Goal: Use online tool/utility

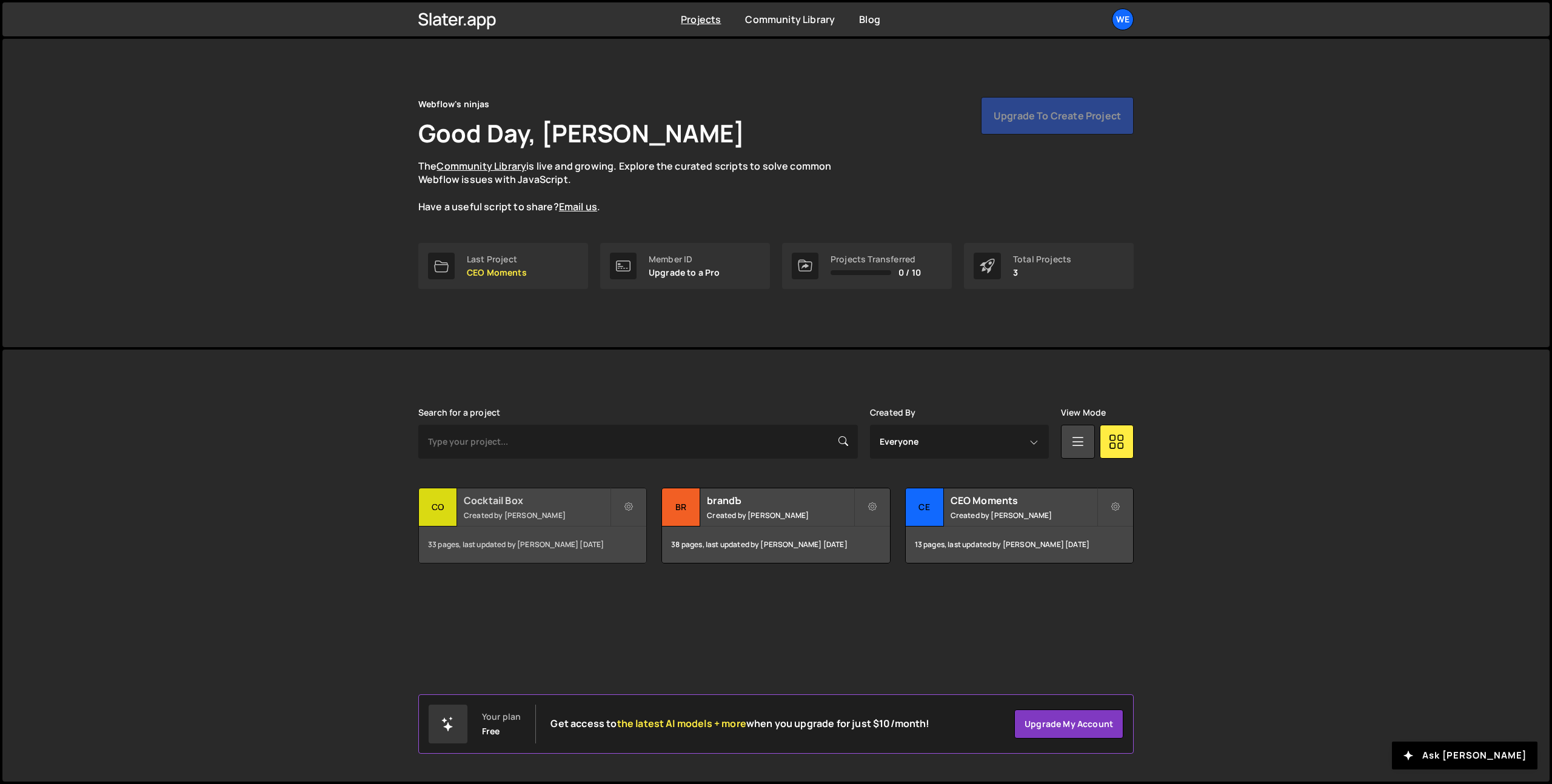
click at [553, 496] on h2 "Cocktail Box" at bounding box center [537, 500] width 146 height 13
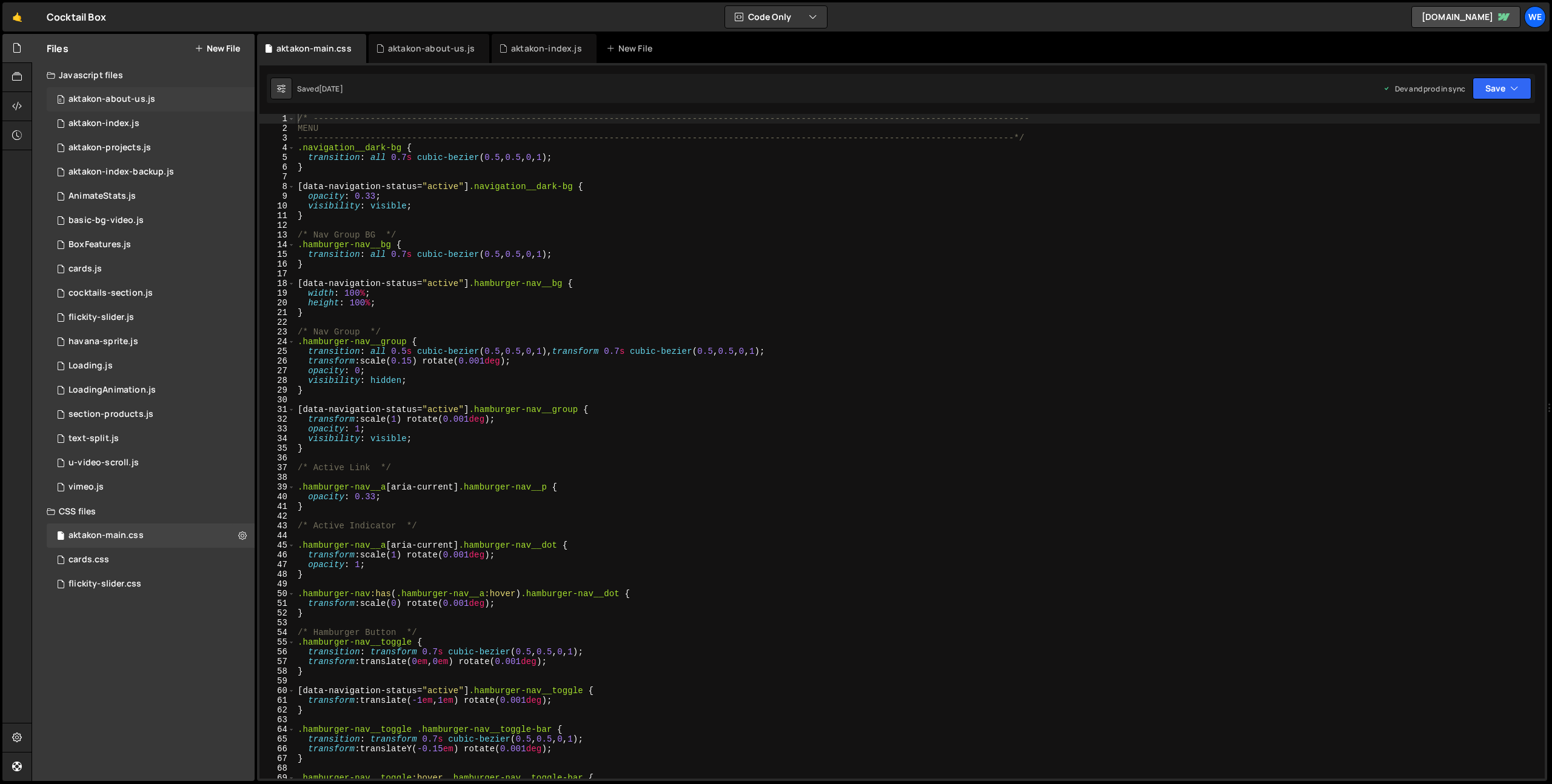
click at [143, 99] on div "aktakon-about-us.js" at bounding box center [111, 99] width 87 height 11
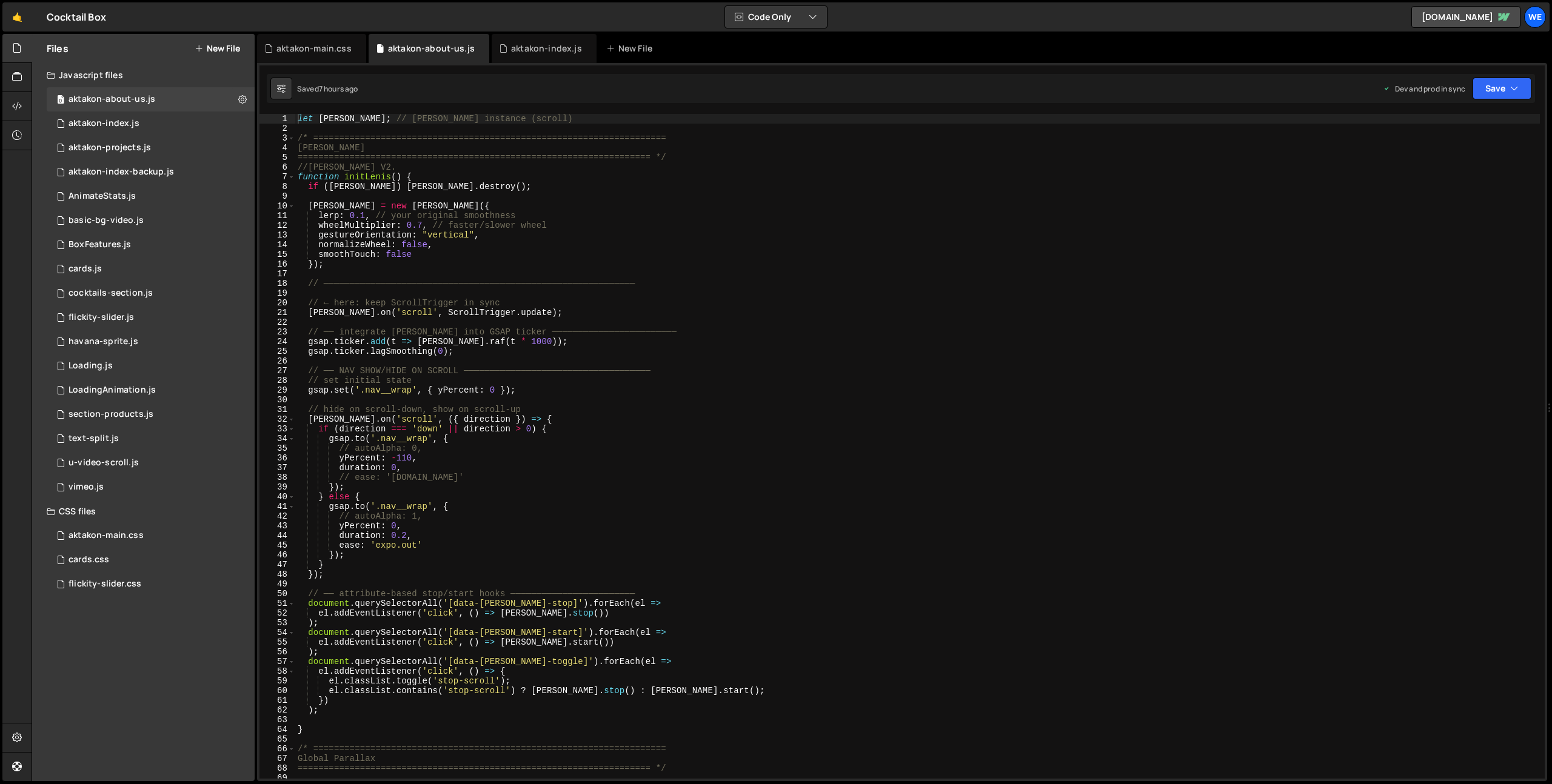
type textarea "if (direction === 'down' || direction > 0) {"
click at [650, 426] on div "let lenis ; // Lenis instance (scroll) /* =====================================…" at bounding box center [917, 456] width 1245 height 684
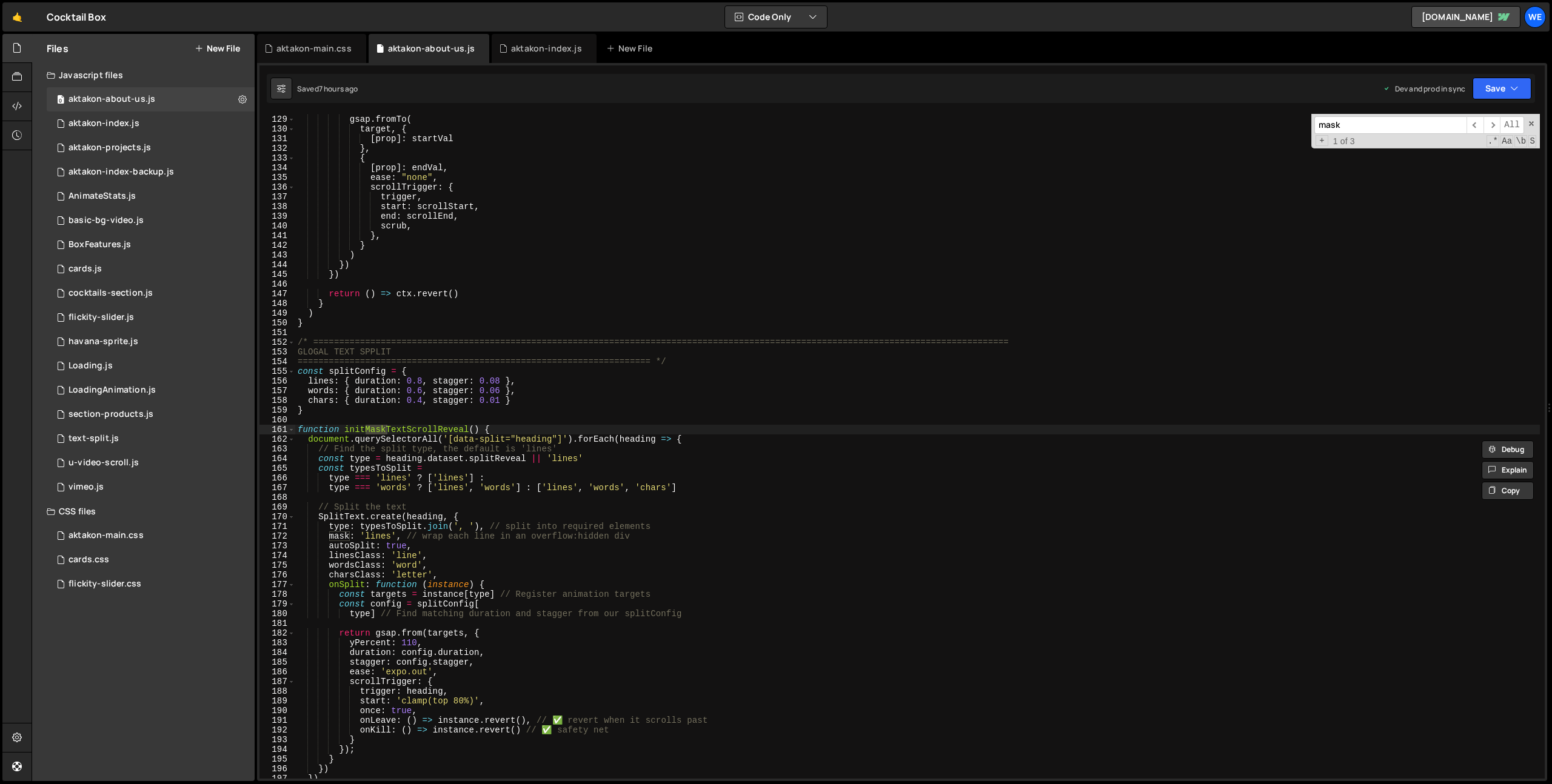
scroll to position [1440, 0]
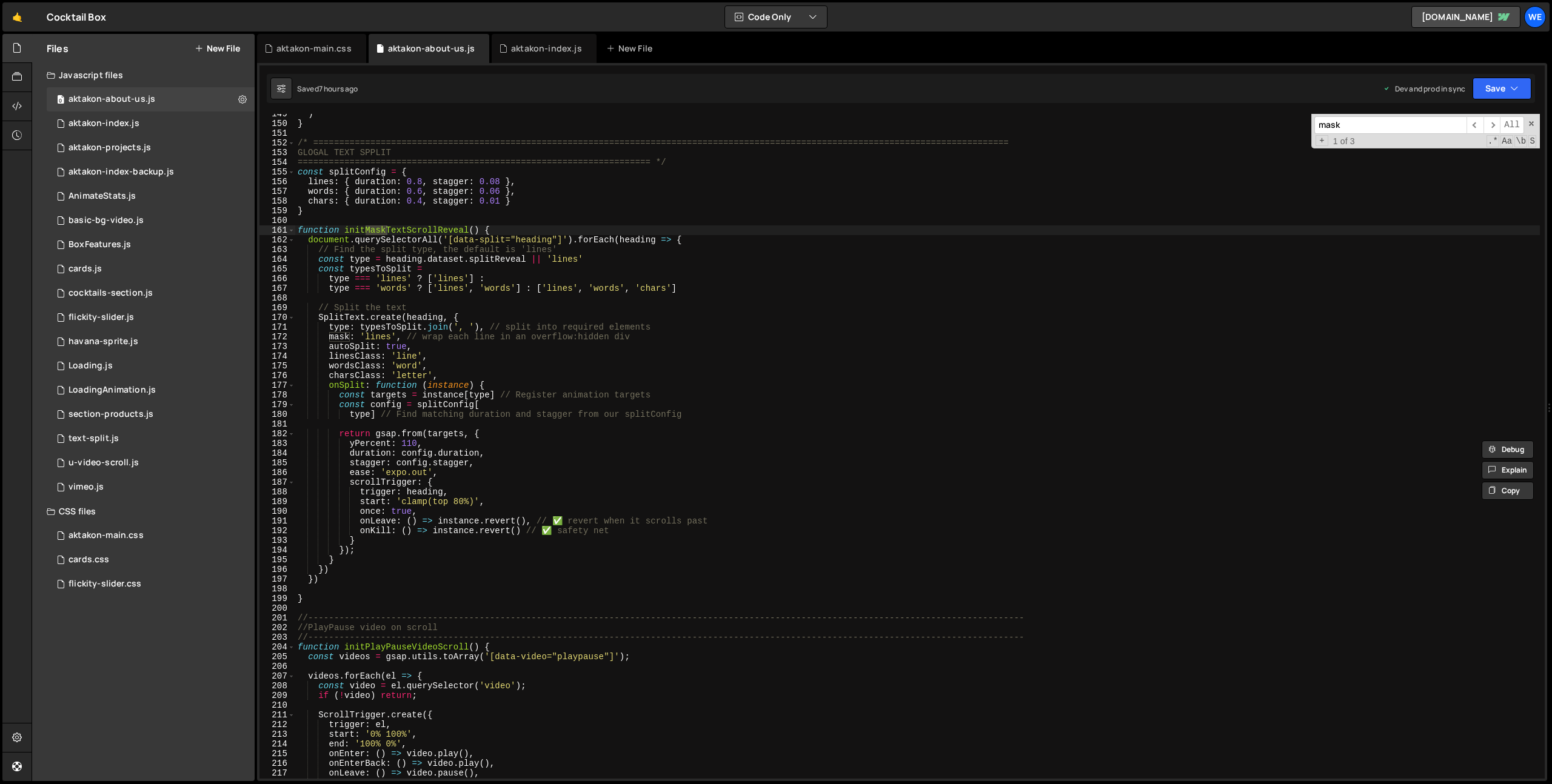
type input "mask"
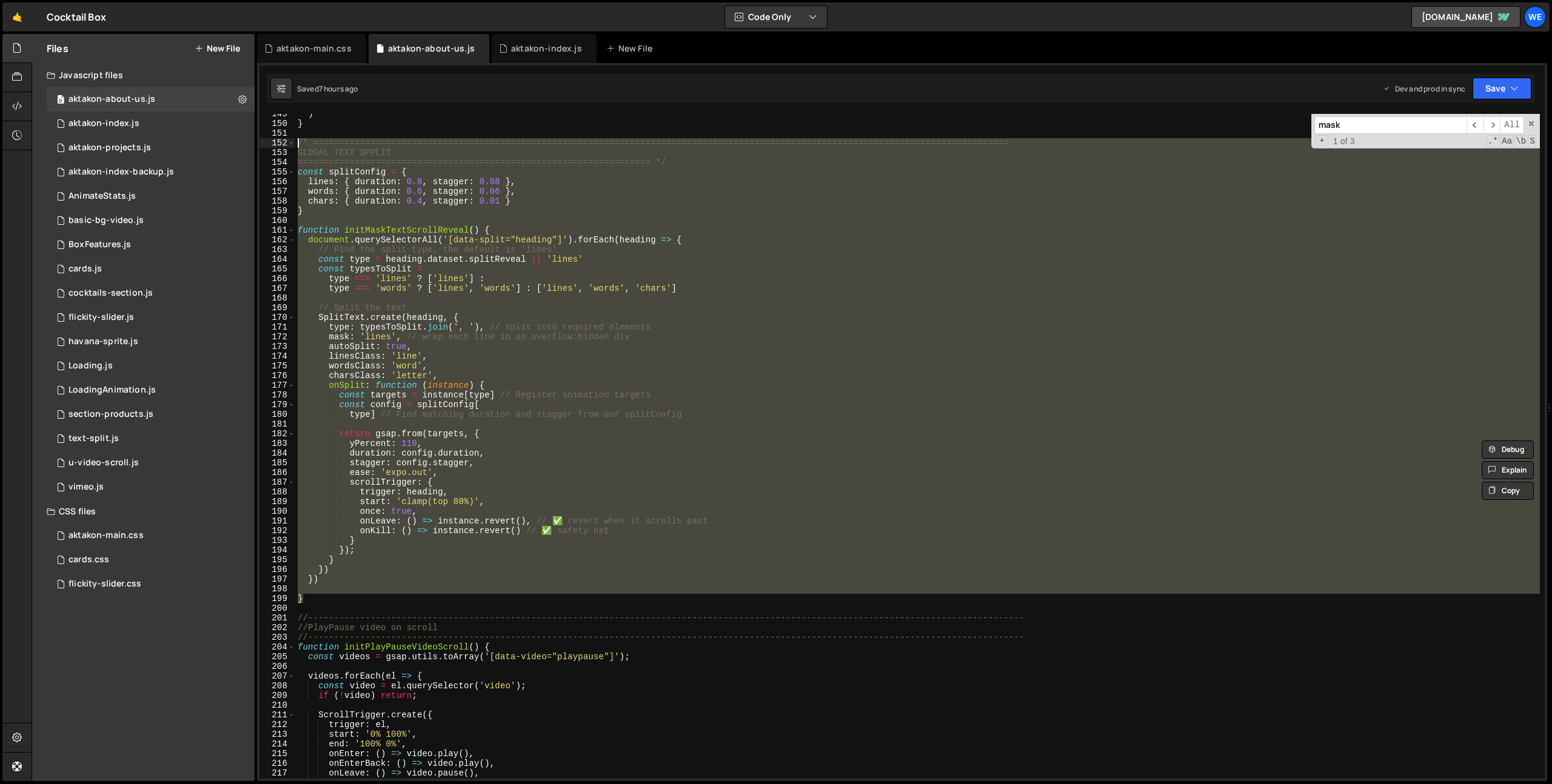
drag, startPoint x: 312, startPoint y: 599, endPoint x: 283, endPoint y: 136, distance: 463.9
click at [283, 136] on div "} 149 150 151 152 153 154 155 156 157 158 159 160 161 162 163 164 165 166 167 1…" at bounding box center [902, 446] width 1285 height 665
type textarea "/* ============================================================================…"
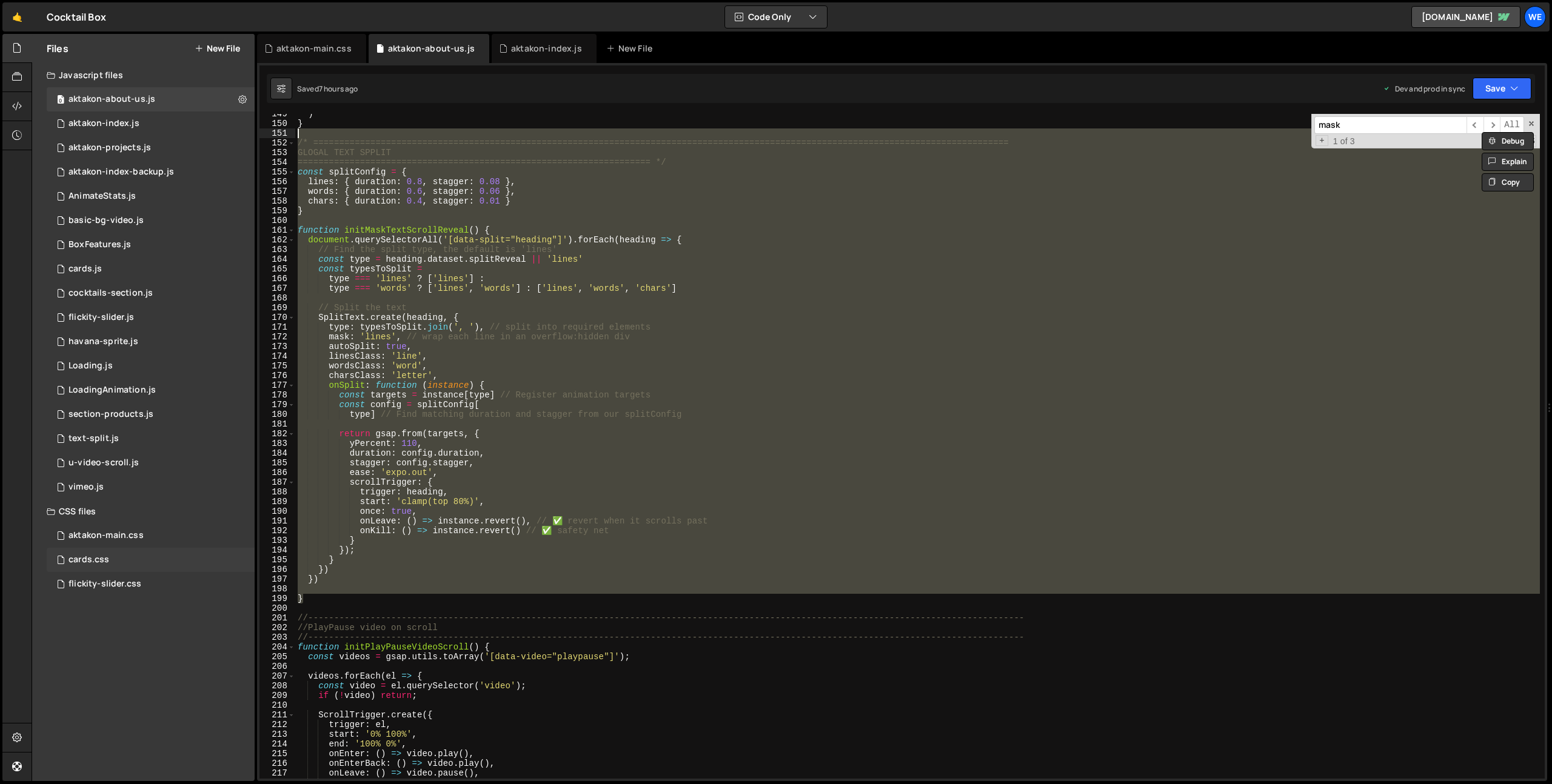
click at [111, 557] on div "cards.css 0" at bounding box center [150, 560] width 208 height 24
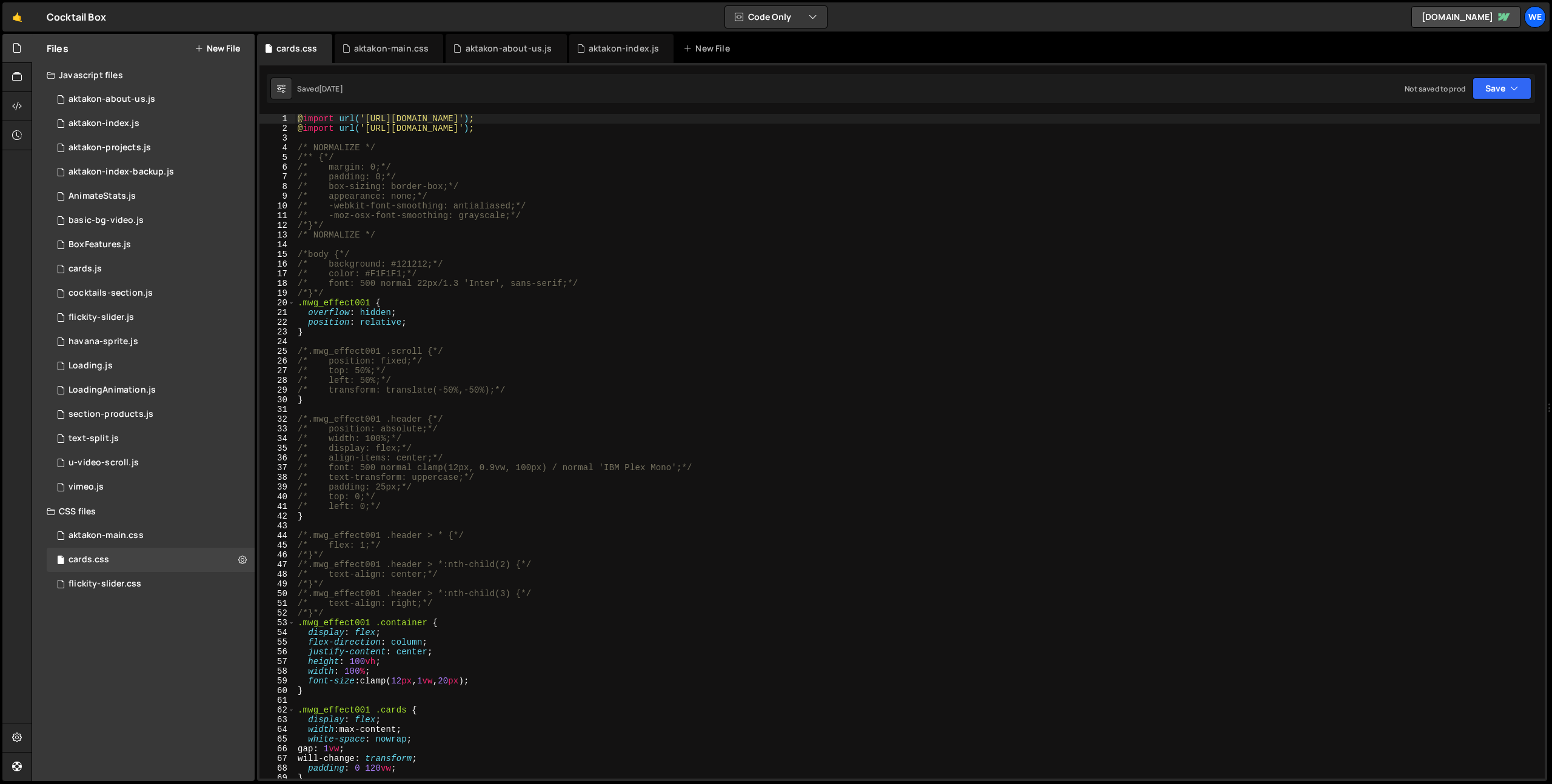
type textarea "/* left: 0;*/"
click at [771, 504] on div "@ import url( 'https://fonts.googleapis.com/css2?family=IBM+Plex+Mono:wght@500&…" at bounding box center [917, 456] width 1245 height 684
click at [118, 578] on div "flickity-slider.css" at bounding box center [105, 583] width 73 height 11
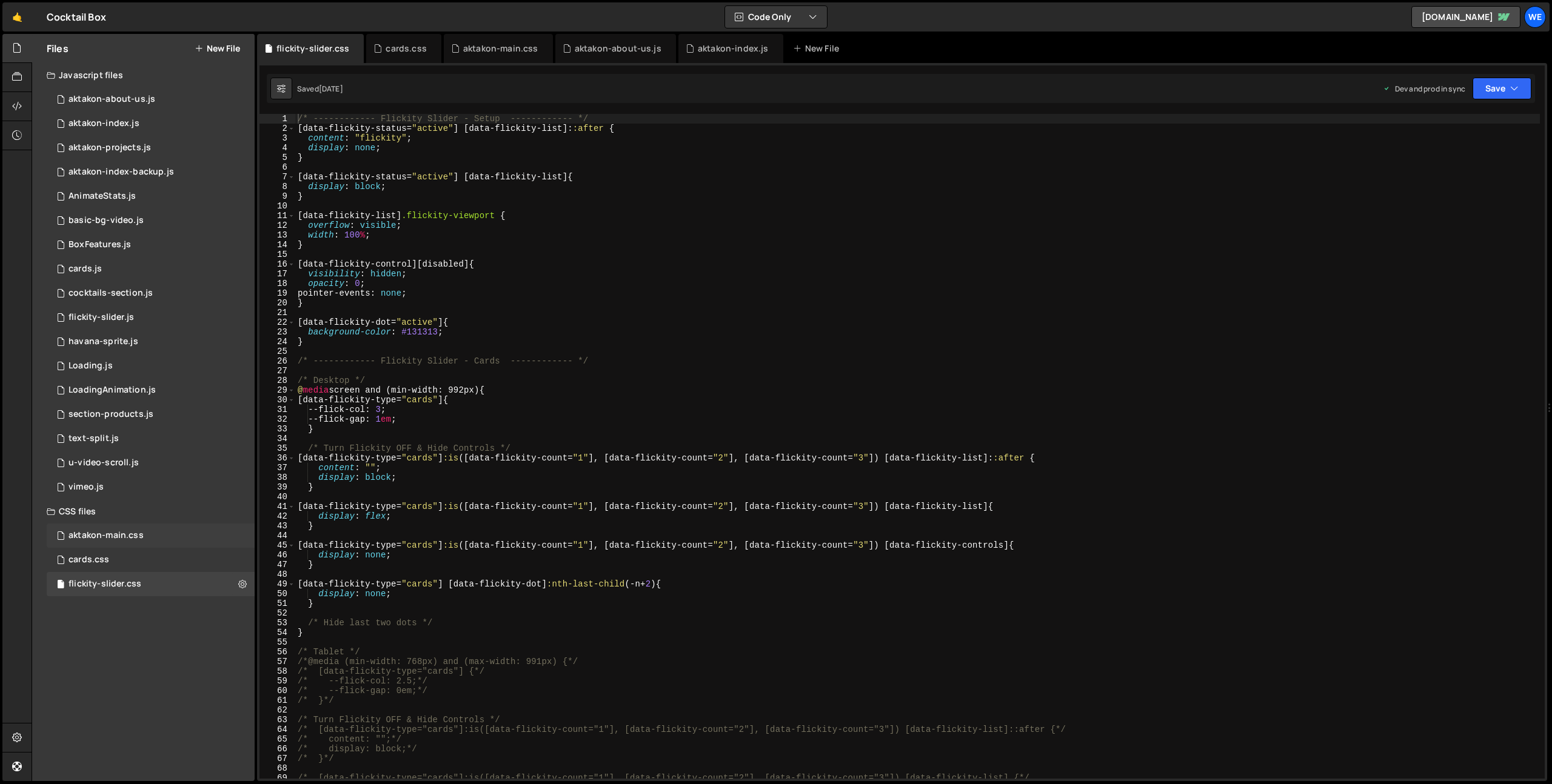
click at [124, 539] on div "aktakon-main.css" at bounding box center [106, 535] width 76 height 11
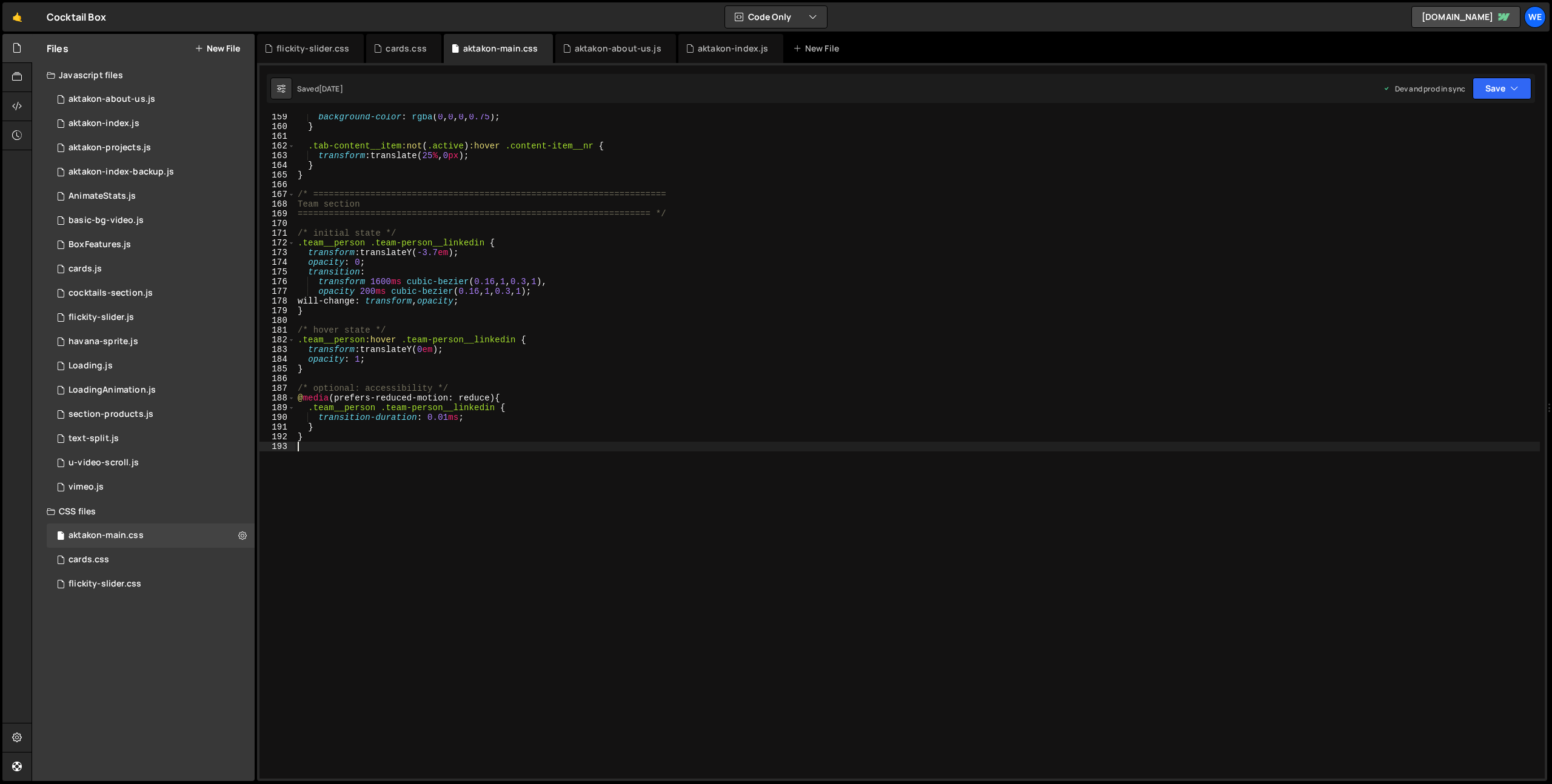
click at [682, 546] on div "background-color : rgba ( 0 , 0 , 0 , 0.75 ) ; } .tab-content__item :not ( .act…" at bounding box center [917, 454] width 1245 height 684
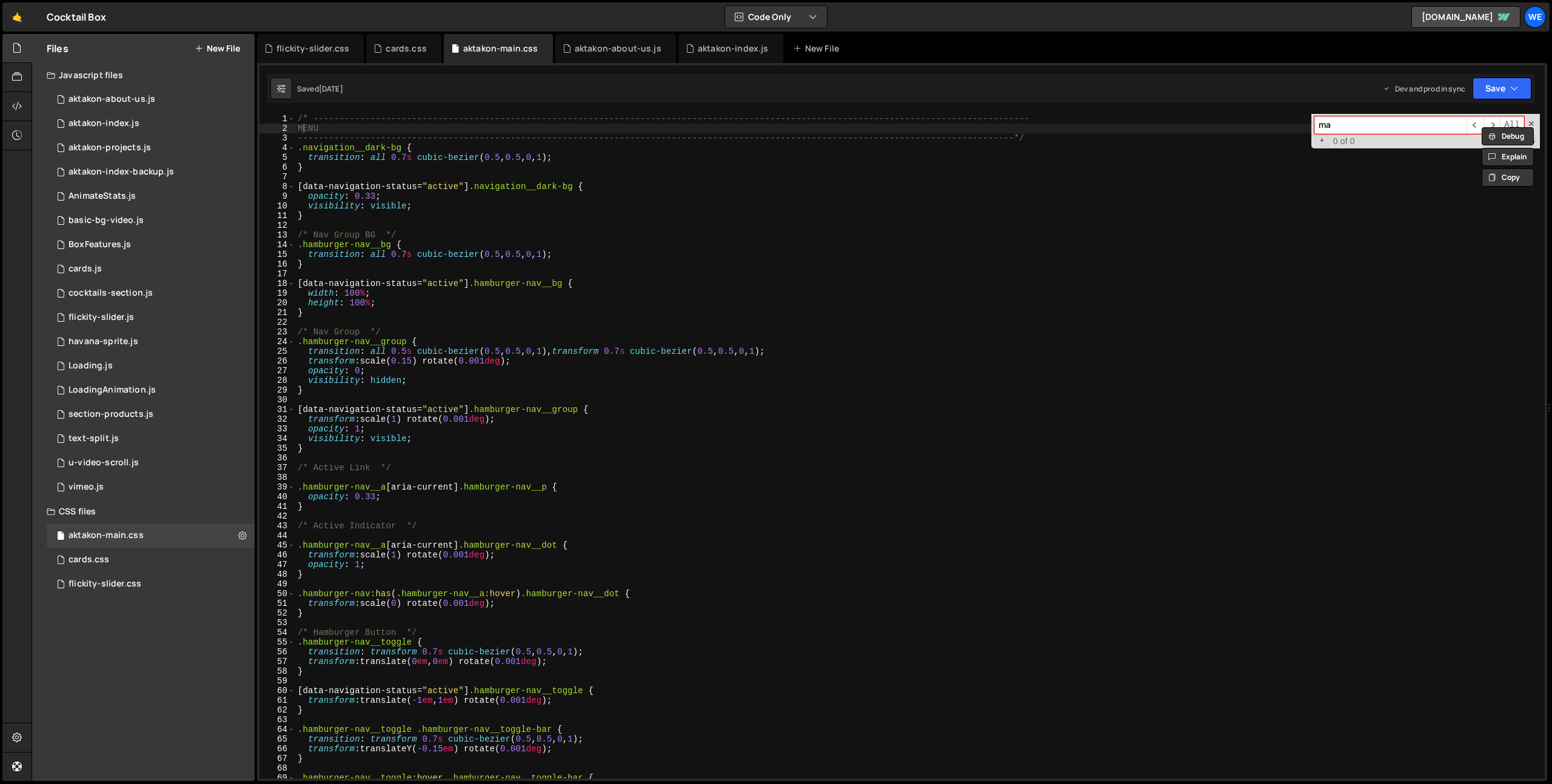
scroll to position [0, 0]
type input "line"
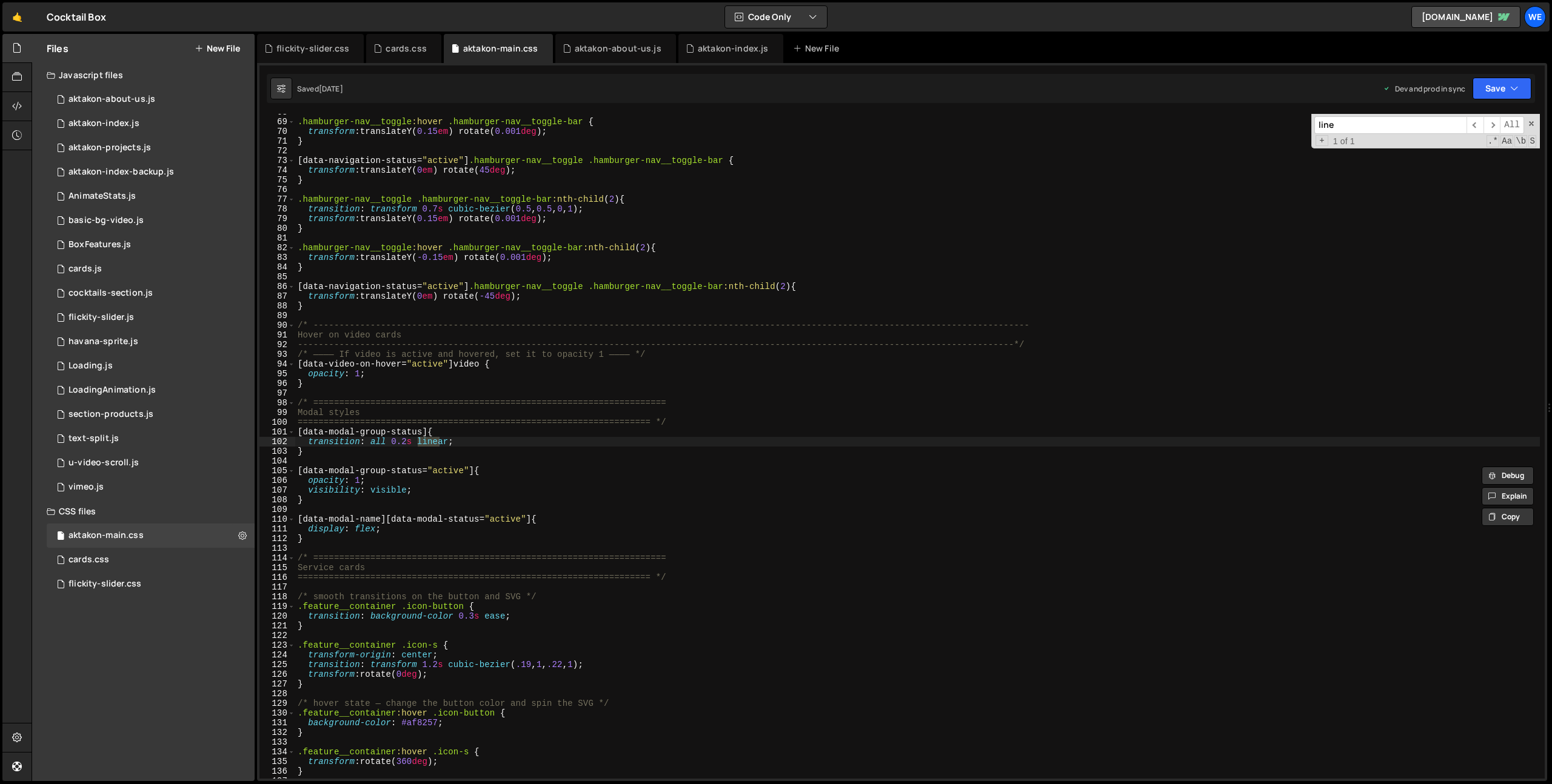
type textarea "transition: all 0.2s linear;"
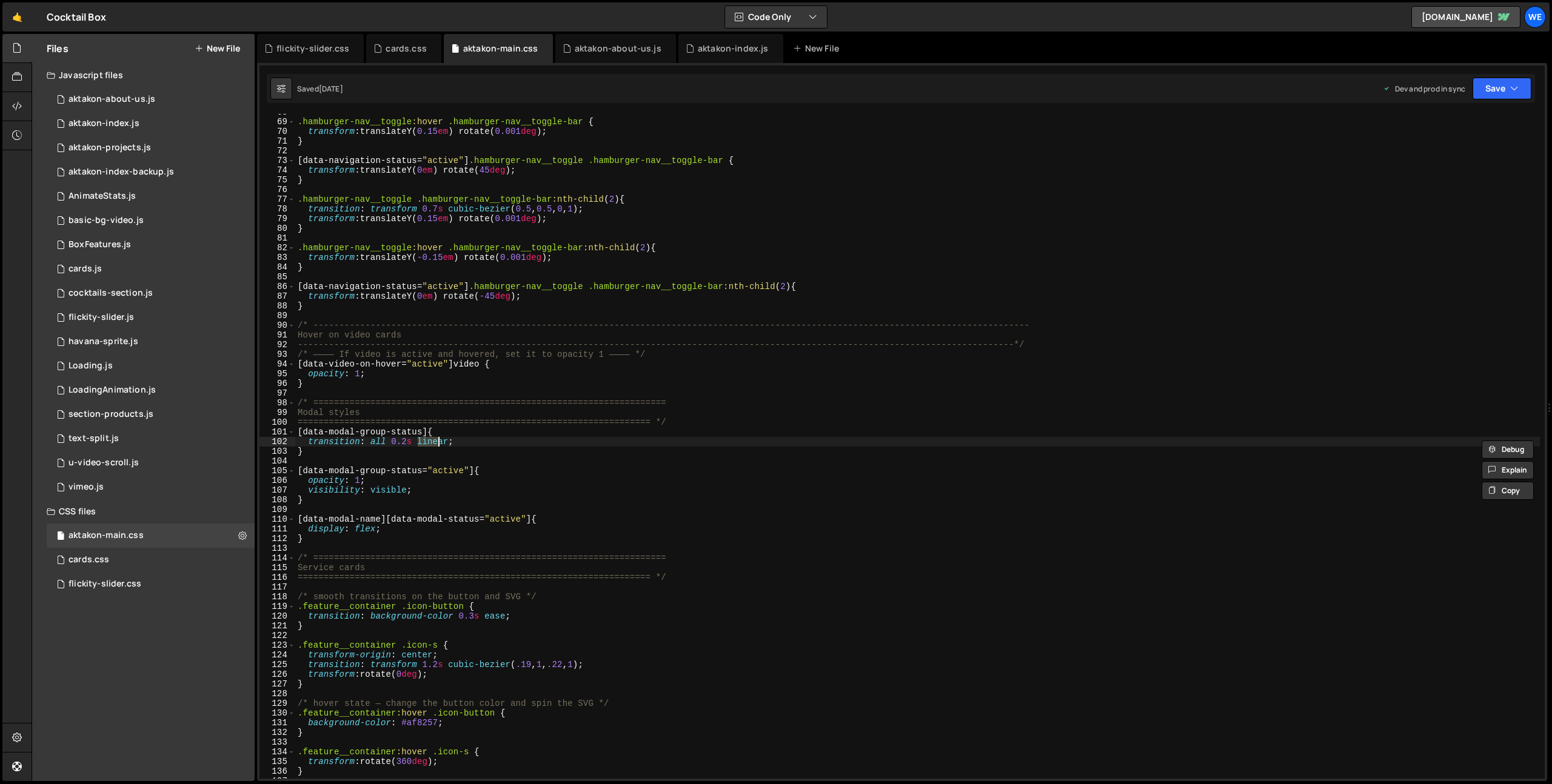
drag, startPoint x: 139, startPoint y: 731, endPoint x: 0, endPoint y: 687, distance: 145.8
click at [137, 731] on div "Files New File Javascript files 0 aktakon-about-us.js 0 0 aktakon-index.js 0 0 …" at bounding box center [144, 408] width 223 height 747
click at [141, 642] on div "Files New File Javascript files 0 aktakon-about-us.js 0 0 aktakon-index.js 0 0 …" at bounding box center [144, 408] width 223 height 747
